Goal: Navigation & Orientation: Find specific page/section

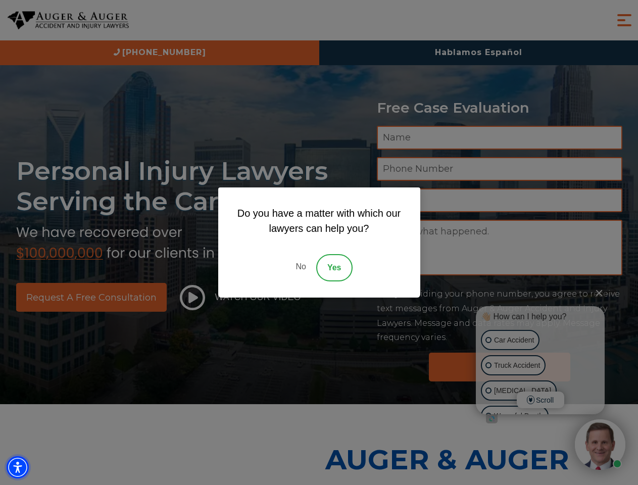
click at [18, 467] on img "Accessibility Menu" at bounding box center [18, 467] width 22 height 22
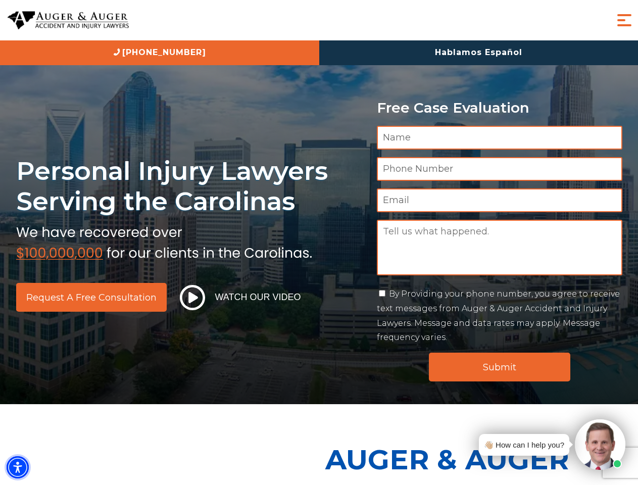
click at [18, 467] on img "Accessibility Menu" at bounding box center [18, 467] width 22 height 22
